Goal: Task Accomplishment & Management: Use online tool/utility

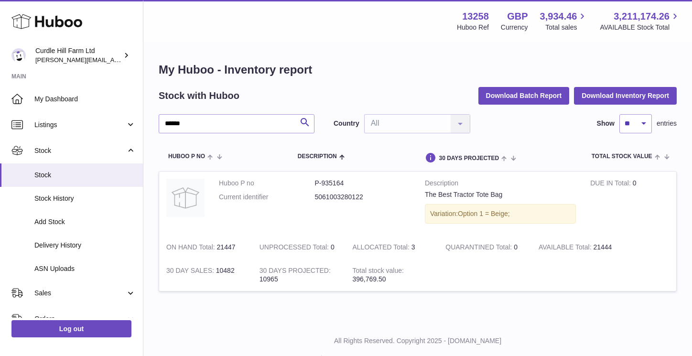
scroll to position [22, 0]
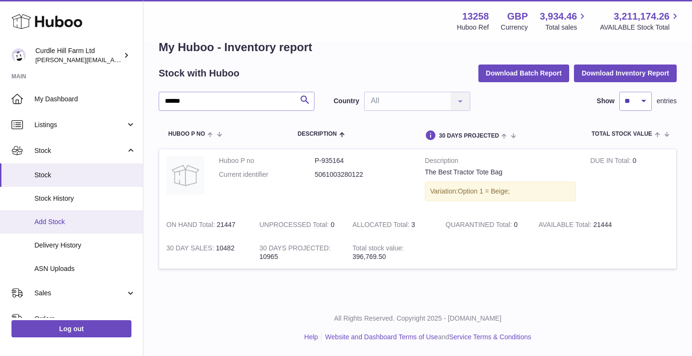
click at [68, 222] on span "Add Stock" at bounding box center [84, 221] width 101 height 9
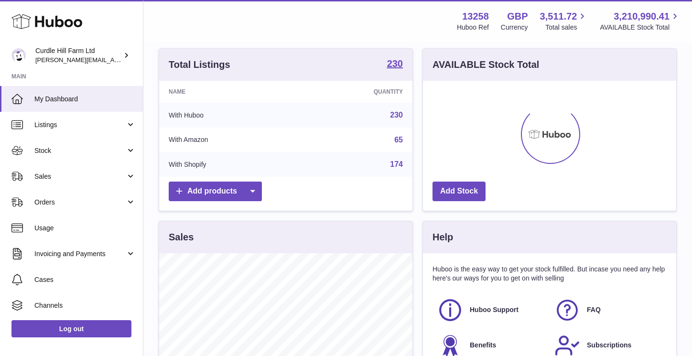
scroll to position [94, 0]
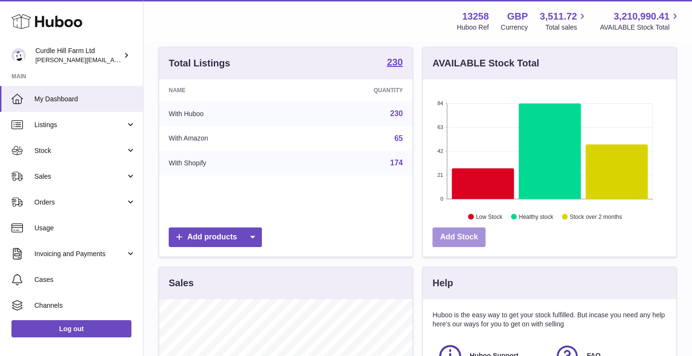
click at [475, 236] on link "Add Stock" at bounding box center [458, 237] width 53 height 20
